Goal: Find specific page/section: Find specific page/section

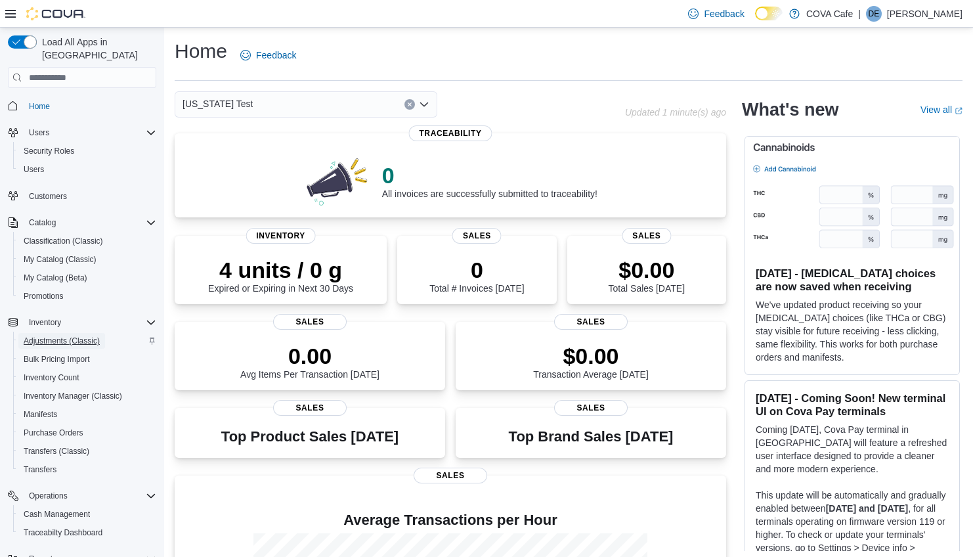
click at [73, 335] on span "Adjustments (Classic)" at bounding box center [62, 340] width 76 height 11
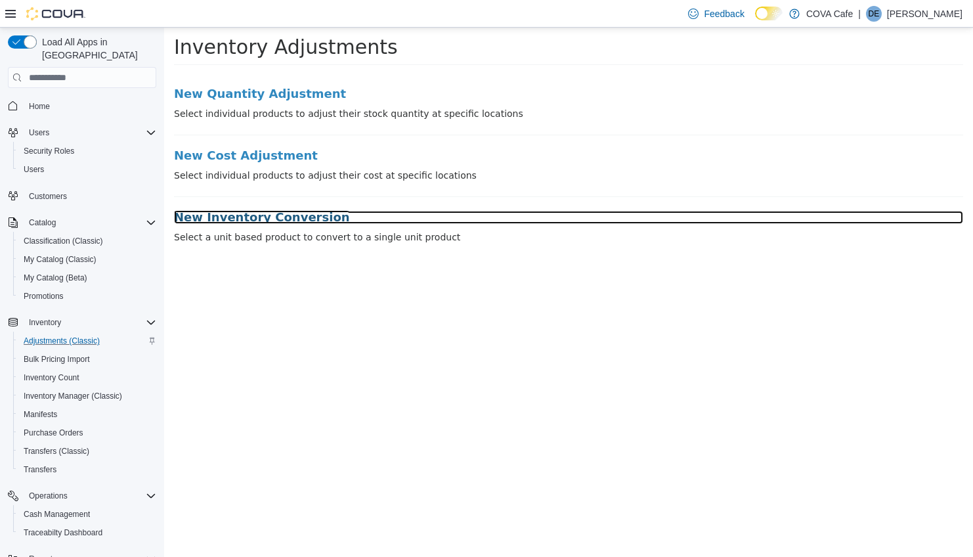
click at [269, 213] on h3 "New Inventory Conversion" at bounding box center [568, 217] width 789 height 13
